Goal: Check status: Check status

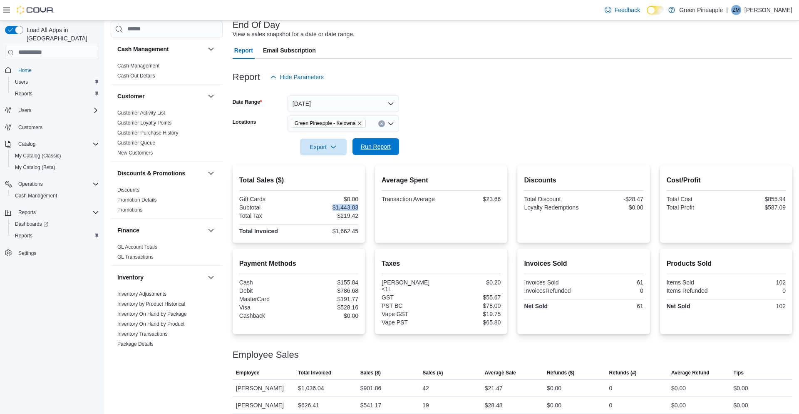
scroll to position [55, 0]
click at [396, 148] on button "Run Report" at bounding box center [376, 146] width 47 height 17
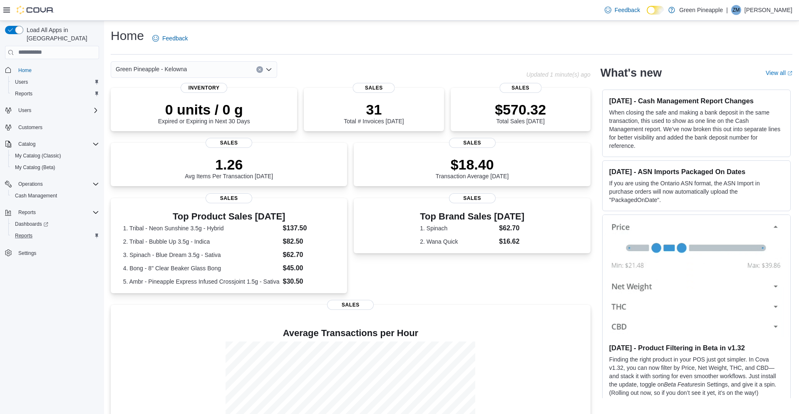
click at [40, 231] on div "Reports" at bounding box center [55, 236] width 87 height 10
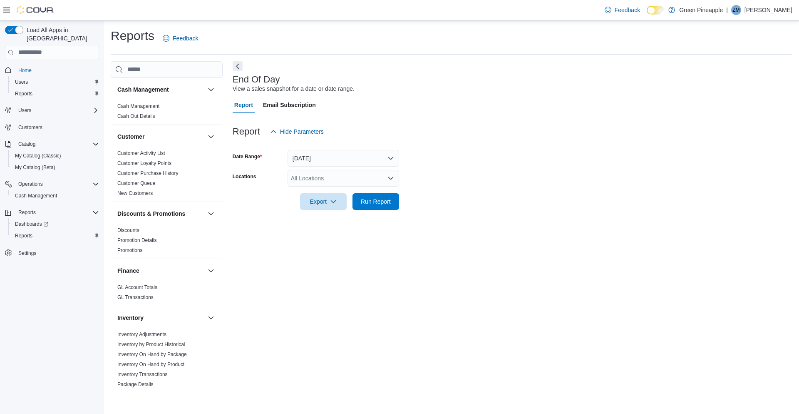
click at [400, 177] on form "Date Range Today Locations All Locations Export Run Report" at bounding box center [513, 175] width 560 height 70
click at [395, 178] on div "All Locations" at bounding box center [344, 178] width 112 height 17
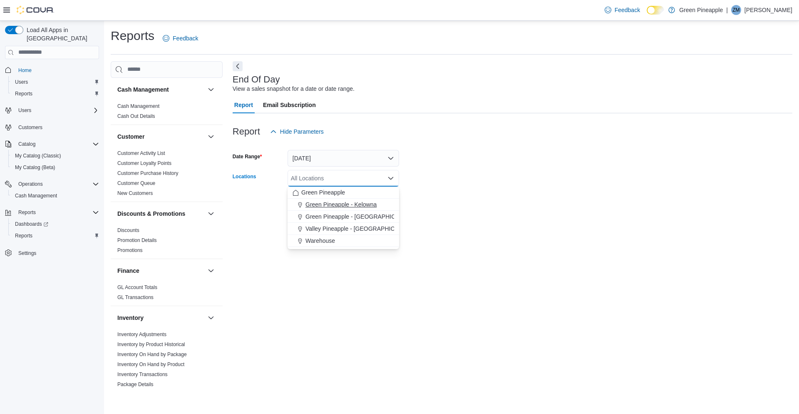
click at [388, 202] on div "Green Pineapple - Kelowna" at bounding box center [344, 204] width 102 height 8
click at [493, 193] on form "Date Range Today Locations Green Pineapple - Kelowna Combo box. Selected. Green…" at bounding box center [513, 175] width 560 height 70
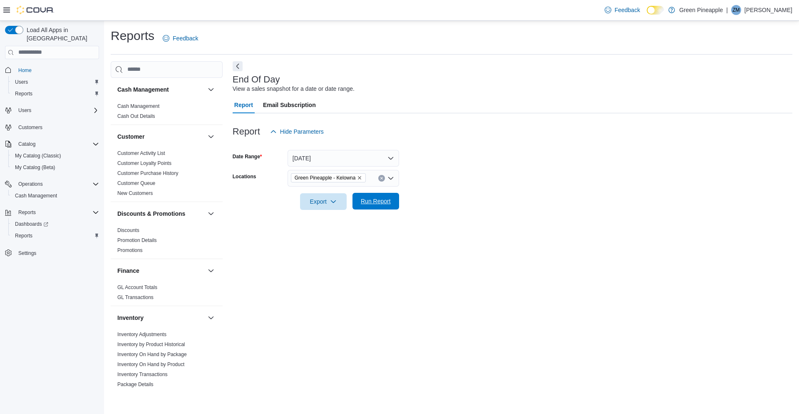
click at [398, 197] on button "Run Report" at bounding box center [376, 201] width 47 height 17
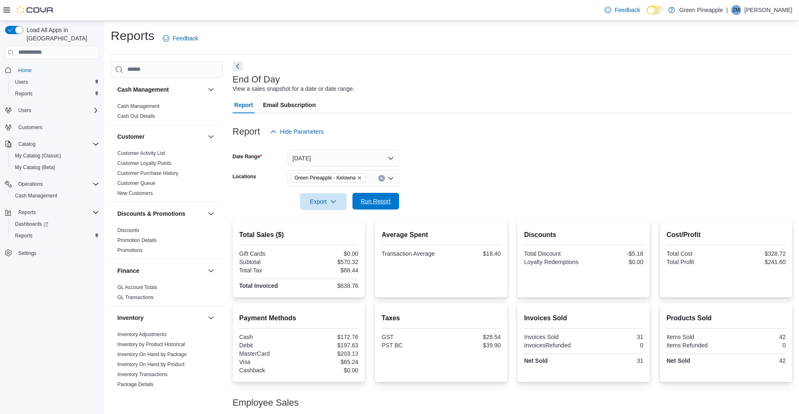
click at [393, 200] on span "Run Report" at bounding box center [376, 201] width 37 height 17
click at [386, 204] on span "Run Report" at bounding box center [376, 201] width 30 height 8
click at [378, 196] on span "Run Report" at bounding box center [376, 201] width 37 height 17
click at [335, 261] on div "$654.07" at bounding box center [330, 262] width 58 height 7
drag, startPoint x: 336, startPoint y: 262, endPoint x: 368, endPoint y: 261, distance: 32.5
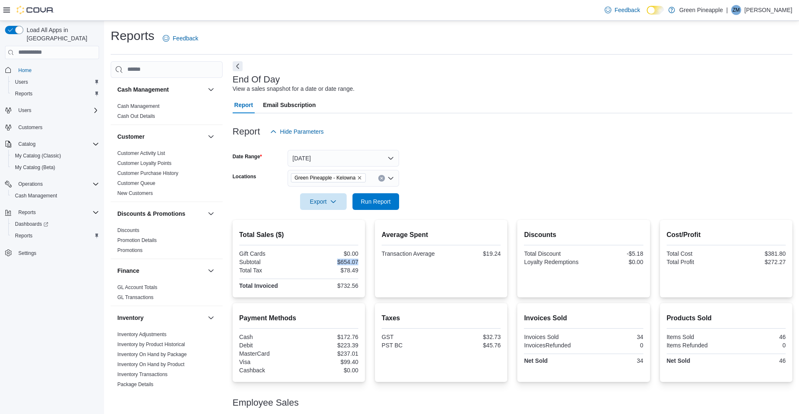
click at [368, 261] on div "Total Sales ($) Gift Cards $0.00 Subtotal $654.07 Total Tax $78.49 Total Invoic…" at bounding box center [513, 258] width 560 height 77
copy div "$654.07"
click at [305, 268] on div "$78.49" at bounding box center [330, 270] width 58 height 7
